Goal: Task Accomplishment & Management: Use online tool/utility

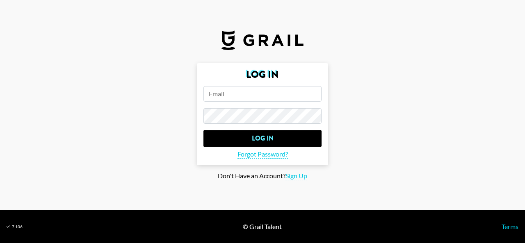
click at [222, 98] on input "email" at bounding box center [262, 94] width 118 height 16
paste input "[EMAIL_ADDRESS][DOMAIN_NAME] Keepers1"
drag, startPoint x: 288, startPoint y: 92, endPoint x: 317, endPoint y: 92, distance: 28.7
click at [317, 92] on input "[EMAIL_ADDRESS][DOMAIN_NAME] Keepers1" at bounding box center [262, 94] width 118 height 16
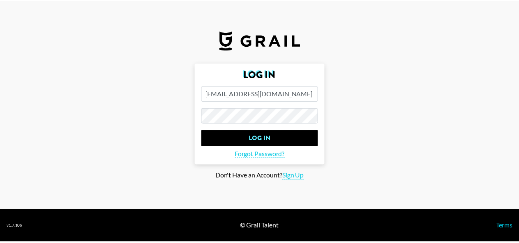
scroll to position [0, 0]
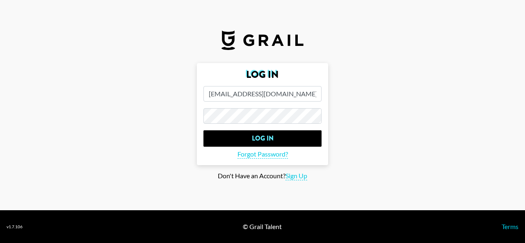
type input "[EMAIL_ADDRESS][DOMAIN_NAME]"
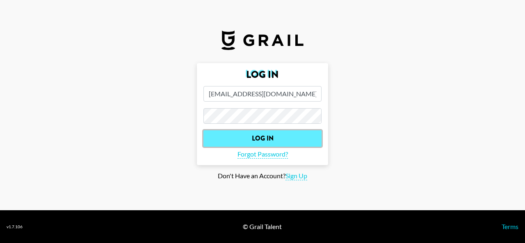
click at [263, 141] on input "Log In" at bounding box center [262, 138] width 118 height 16
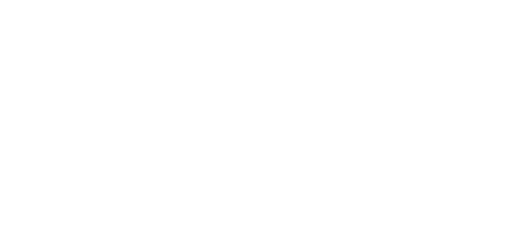
select select "Song"
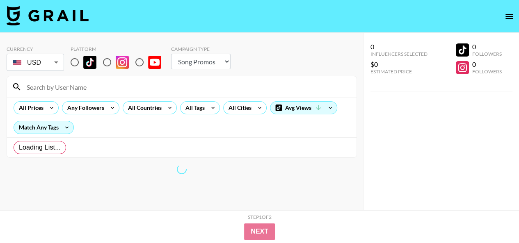
radio input "true"
select select "Brand"
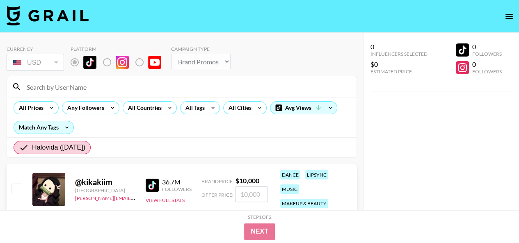
click at [398, 111] on div "0 Influencers Selected $0 Estimated Price 0 Followers 0 Followers" at bounding box center [441, 138] width 156 height 210
click at [66, 146] on span "Halovida ([DATE])" at bounding box center [58, 148] width 53 height 10
click at [32, 146] on input "Halovida ([DATE])" at bounding box center [25, 148] width 13 height 10
click at [160, 112] on div "All Countries" at bounding box center [143, 108] width 40 height 12
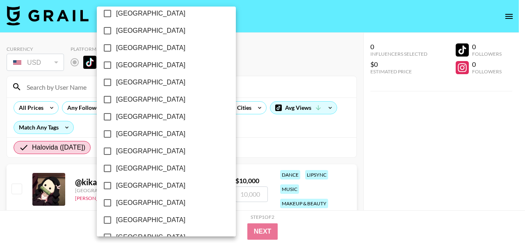
scroll to position [713, 0]
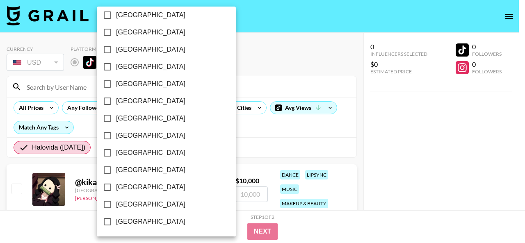
click at [134, 203] on span "[GEOGRAPHIC_DATA]" at bounding box center [150, 205] width 69 height 10
click at [116, 203] on input "[GEOGRAPHIC_DATA]" at bounding box center [107, 204] width 17 height 17
checkbox input "true"
click at [221, 140] on div at bounding box center [262, 121] width 525 height 243
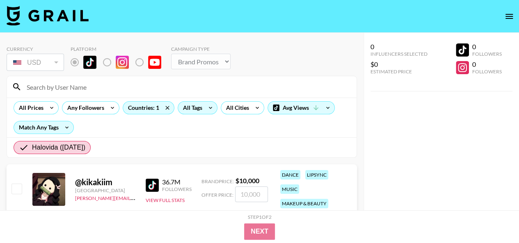
click at [191, 105] on div "All Tags" at bounding box center [191, 108] width 26 height 12
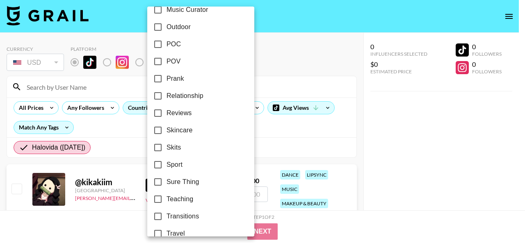
scroll to position [500, 0]
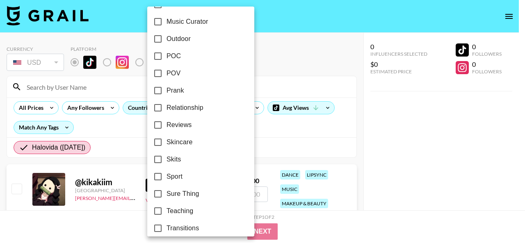
click at [176, 141] on span "Skincare" at bounding box center [180, 142] width 26 height 10
click at [167, 141] on input "Skincare" at bounding box center [157, 142] width 17 height 17
checkbox input "true"
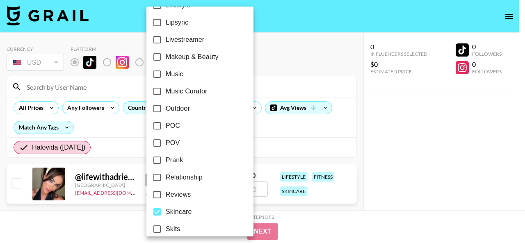
scroll to position [418, 0]
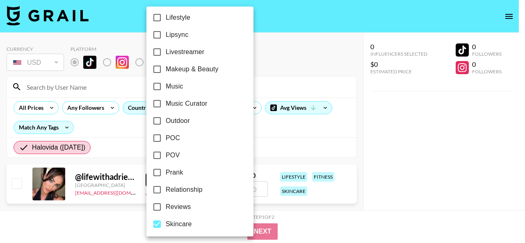
click at [181, 67] on span "Makeup & Beauty" at bounding box center [192, 69] width 53 height 10
click at [166, 67] on input "Makeup & Beauty" at bounding box center [156, 69] width 17 height 17
checkbox input "true"
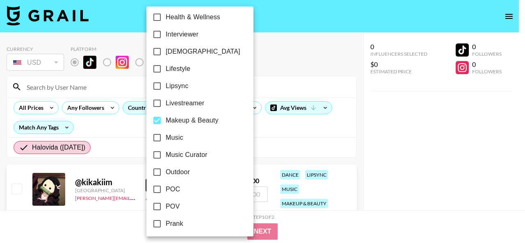
scroll to position [336, 0]
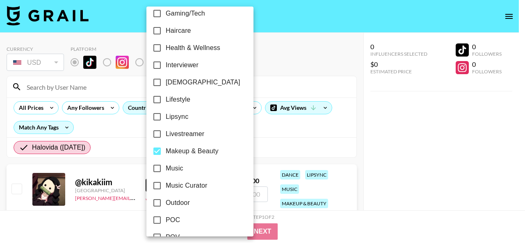
click at [190, 29] on span "Haircare" at bounding box center [178, 31] width 25 height 10
click at [166, 29] on input "Haircare" at bounding box center [156, 30] width 17 height 17
checkbox input "true"
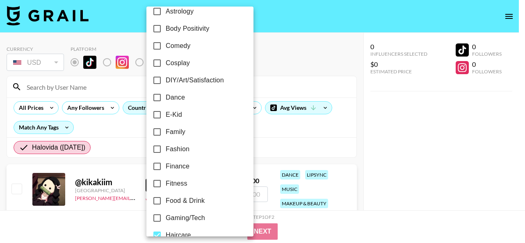
scroll to position [130, 0]
click at [194, 48] on label "Comedy" at bounding box center [194, 46] width 92 height 17
click at [166, 48] on input "Comedy" at bounding box center [156, 46] width 17 height 17
checkbox input "true"
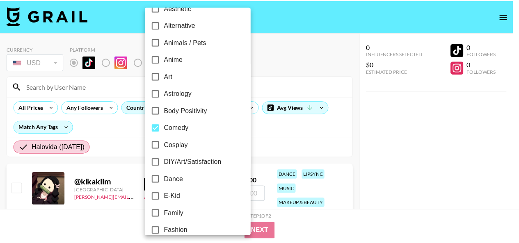
scroll to position [0, 0]
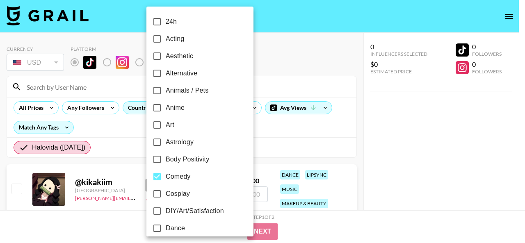
click at [281, 130] on div at bounding box center [262, 121] width 525 height 243
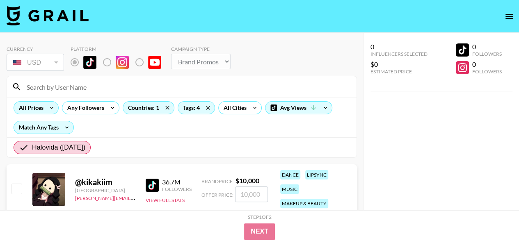
click at [39, 111] on div "All Prices" at bounding box center [29, 108] width 31 height 12
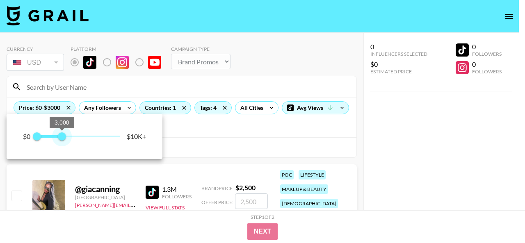
type input "10000"
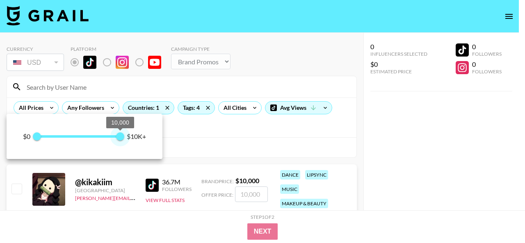
drag, startPoint x: 118, startPoint y: 137, endPoint x: 148, endPoint y: 137, distance: 29.5
click at [148, 137] on div "$0 0 10,000 $10K+" at bounding box center [85, 136] width 156 height 45
click at [207, 137] on div at bounding box center [262, 121] width 525 height 243
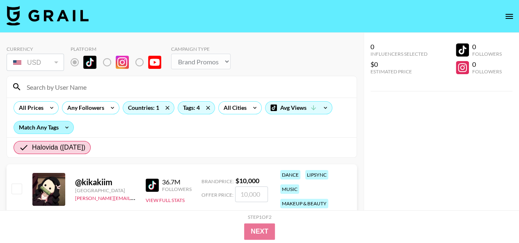
click at [48, 127] on div "Match Any Tags" at bounding box center [43, 127] width 59 height 12
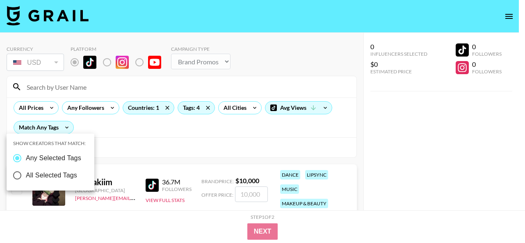
click at [100, 126] on div at bounding box center [262, 121] width 525 height 243
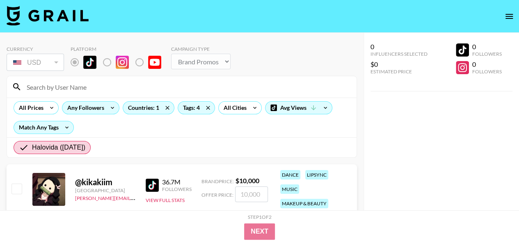
click at [84, 105] on div "Any Followers" at bounding box center [83, 108] width 43 height 12
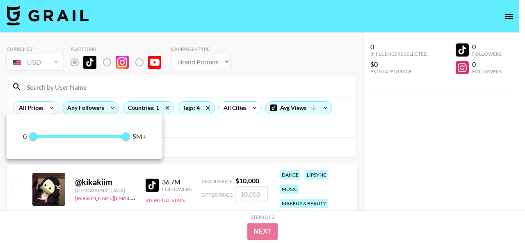
click at [84, 105] on div at bounding box center [262, 121] width 525 height 243
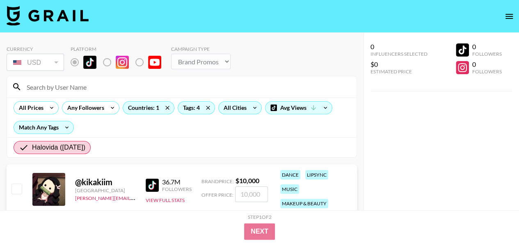
click at [229, 109] on div "All Cities" at bounding box center [234, 108] width 30 height 12
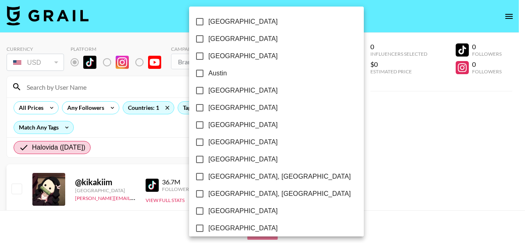
click at [151, 128] on div at bounding box center [262, 121] width 525 height 243
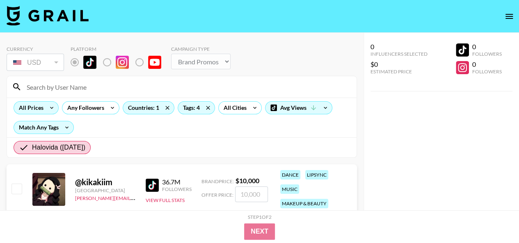
click at [41, 111] on div "All Prices" at bounding box center [29, 108] width 31 height 12
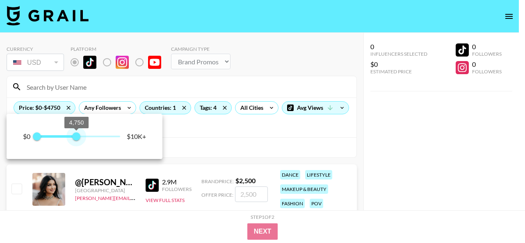
type input "5000"
drag, startPoint x: 117, startPoint y: 136, endPoint x: 78, endPoint y: 137, distance: 39.0
click at [78, 137] on span "5,000" at bounding box center [79, 136] width 8 height 8
click at [175, 133] on div at bounding box center [262, 121] width 525 height 243
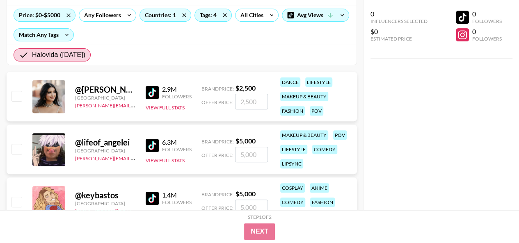
scroll to position [82, 0]
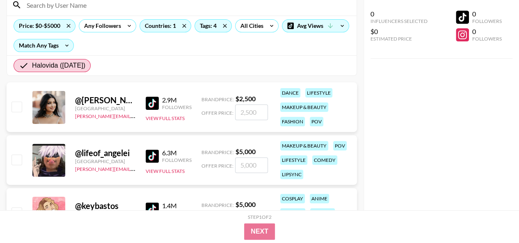
click at [151, 101] on img at bounding box center [152, 103] width 13 height 13
click at [157, 154] on img at bounding box center [152, 156] width 13 height 13
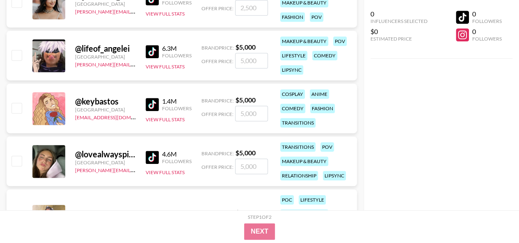
scroll to position [205, 0]
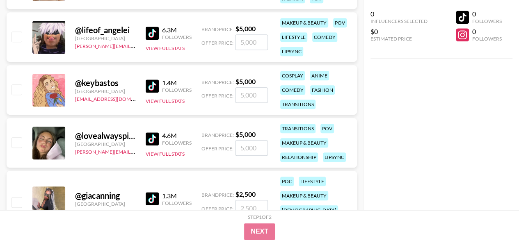
click at [158, 86] on img at bounding box center [152, 86] width 13 height 13
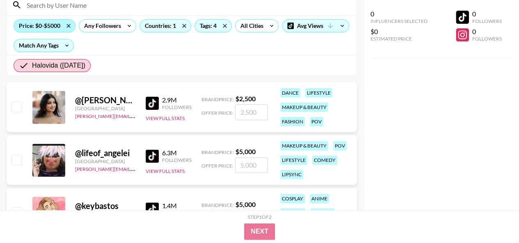
click at [53, 28] on div "Price: $0-$5000" at bounding box center [44, 26] width 61 height 12
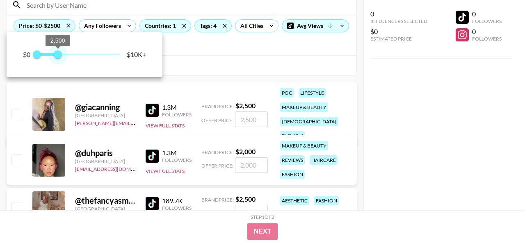
type input "3000"
drag, startPoint x: 75, startPoint y: 55, endPoint x: 62, endPoint y: 57, distance: 13.0
click at [62, 57] on span "3,000" at bounding box center [62, 54] width 8 height 8
click at [235, 54] on div at bounding box center [262, 121] width 525 height 243
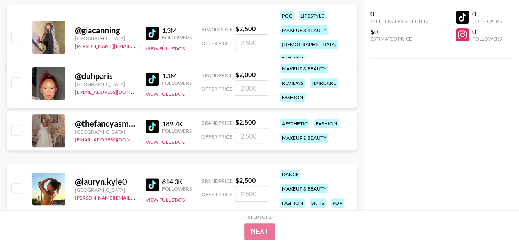
scroll to position [205, 0]
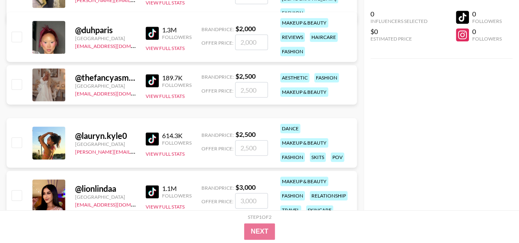
click at [152, 134] on img at bounding box center [152, 138] width 13 height 13
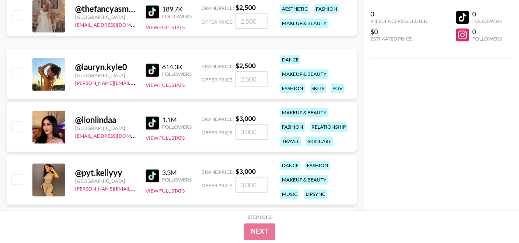
scroll to position [287, 0]
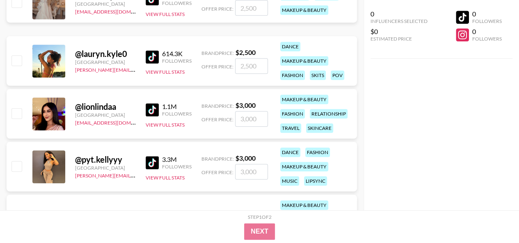
click at [151, 105] on img at bounding box center [152, 109] width 13 height 13
click at [153, 163] on img at bounding box center [152, 162] width 13 height 13
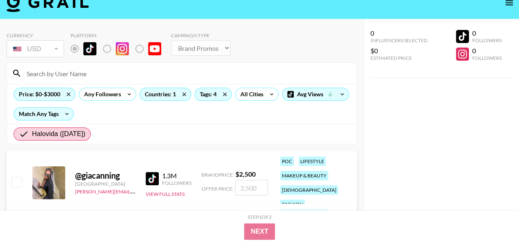
scroll to position [0, 0]
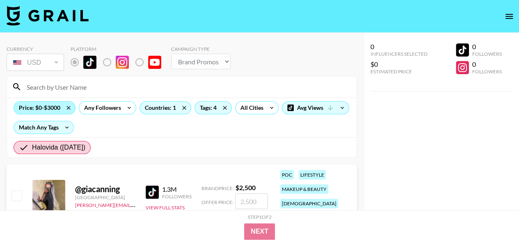
click at [49, 110] on div "Price: $0-$3000" at bounding box center [44, 108] width 61 height 12
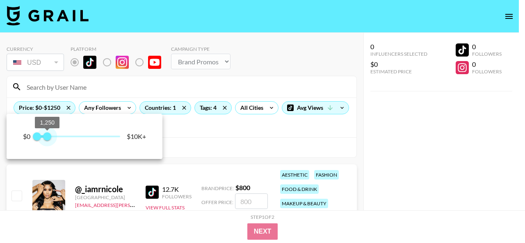
type input "1000"
drag, startPoint x: 64, startPoint y: 137, endPoint x: 46, endPoint y: 136, distance: 18.1
click at [46, 136] on span "1,000" at bounding box center [45, 136] width 8 height 8
click at [213, 139] on div at bounding box center [262, 121] width 525 height 243
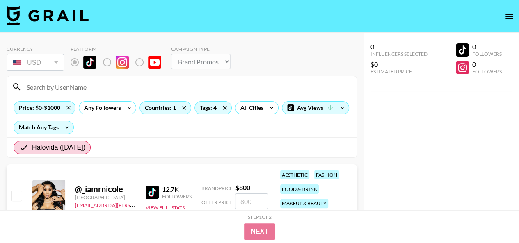
scroll to position [82, 0]
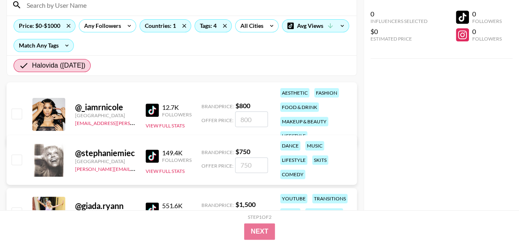
click at [148, 151] on img at bounding box center [152, 156] width 13 height 13
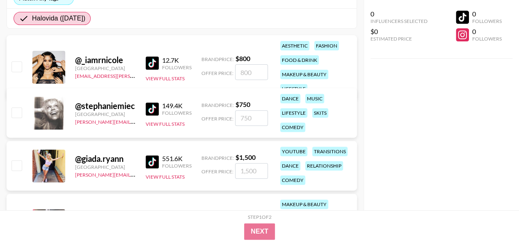
scroll to position [205, 0]
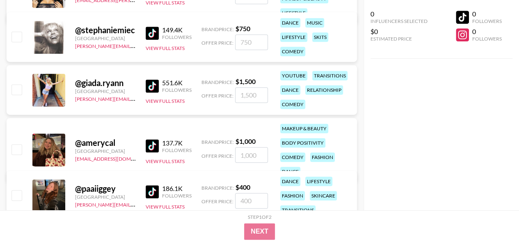
click at [149, 143] on img at bounding box center [152, 145] width 13 height 13
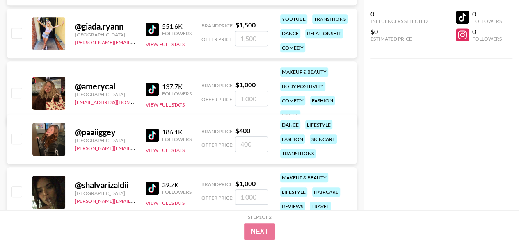
scroll to position [328, 0]
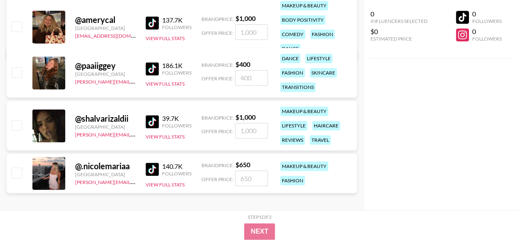
click at [157, 116] on img at bounding box center [152, 121] width 13 height 13
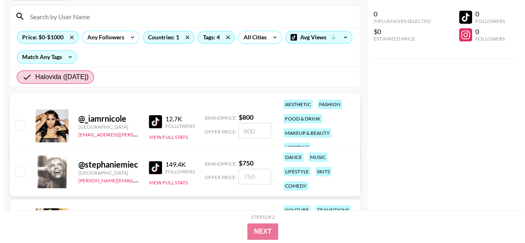
scroll to position [0, 0]
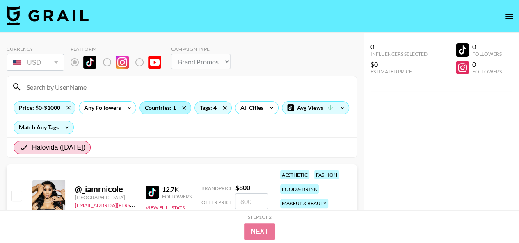
click at [175, 110] on div "Countries: 1" at bounding box center [165, 108] width 51 height 12
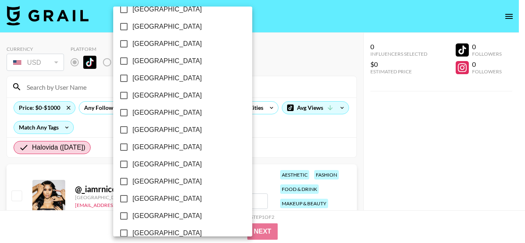
scroll to position [713, 0]
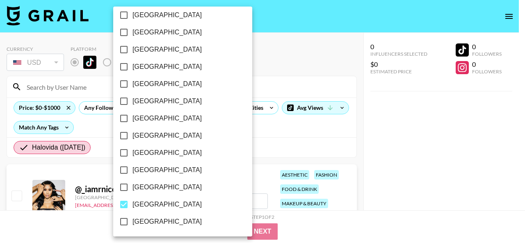
click at [242, 147] on div at bounding box center [262, 121] width 525 height 243
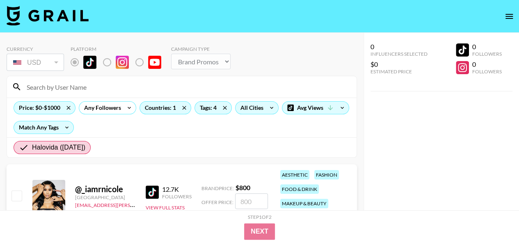
click at [247, 110] on div "All Cities" at bounding box center [250, 108] width 30 height 12
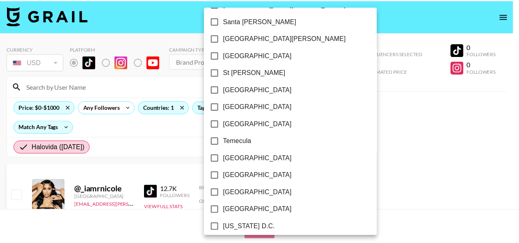
scroll to position [1247, 0]
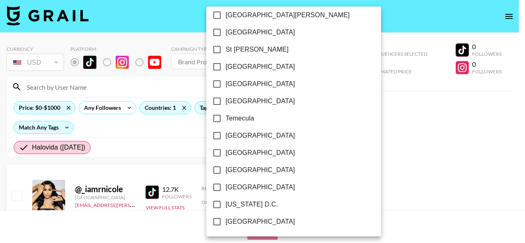
click at [337, 128] on div at bounding box center [262, 121] width 525 height 243
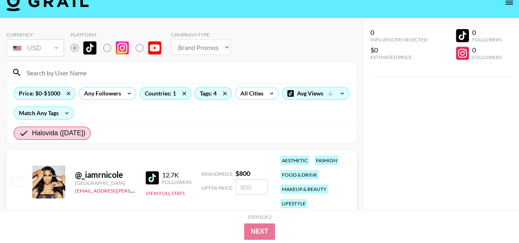
scroll to position [0, 0]
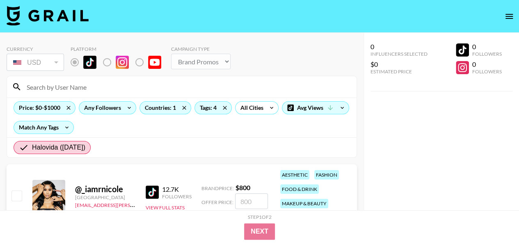
click at [110, 110] on div "Any Followers" at bounding box center [100, 108] width 43 height 12
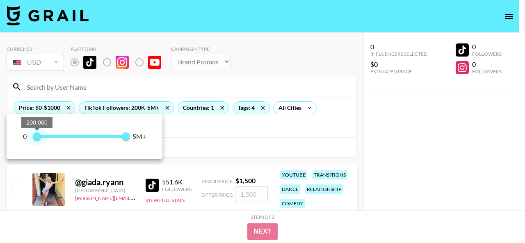
type input "100000"
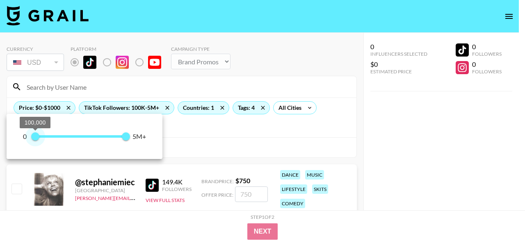
click at [36, 138] on span "100,000" at bounding box center [35, 136] width 8 height 8
click at [207, 146] on div at bounding box center [262, 121] width 525 height 243
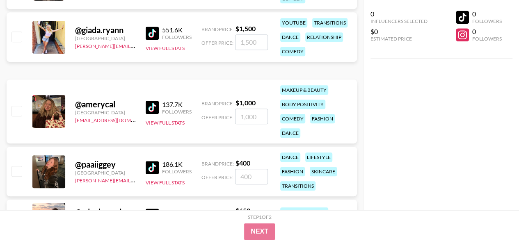
scroll to position [82, 0]
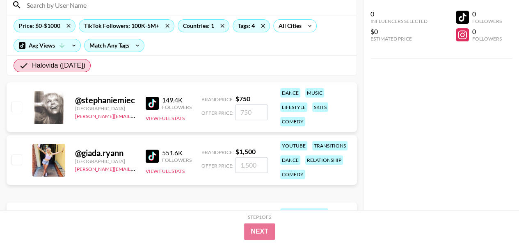
click at [148, 151] on img at bounding box center [152, 156] width 13 height 13
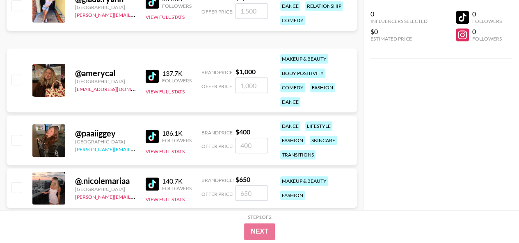
scroll to position [246, 0]
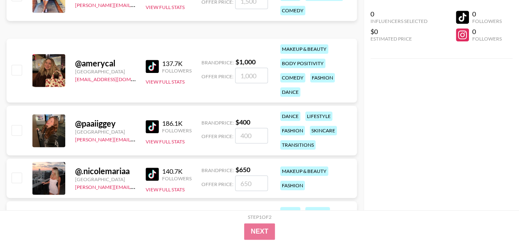
click at [148, 67] on img at bounding box center [152, 66] width 13 height 13
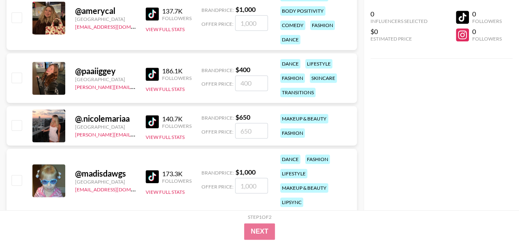
scroll to position [328, 0]
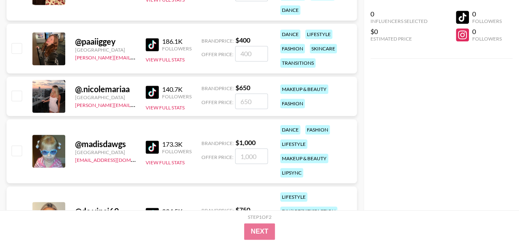
click at [155, 89] on img at bounding box center [152, 92] width 13 height 13
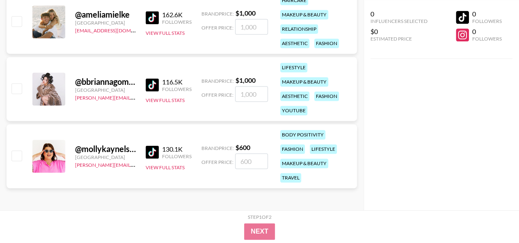
scroll to position [428, 0]
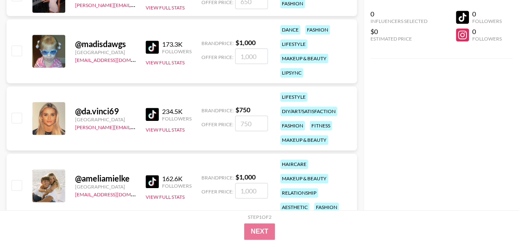
click at [156, 109] on img at bounding box center [152, 114] width 13 height 13
